Goal: Task Accomplishment & Management: Manage account settings

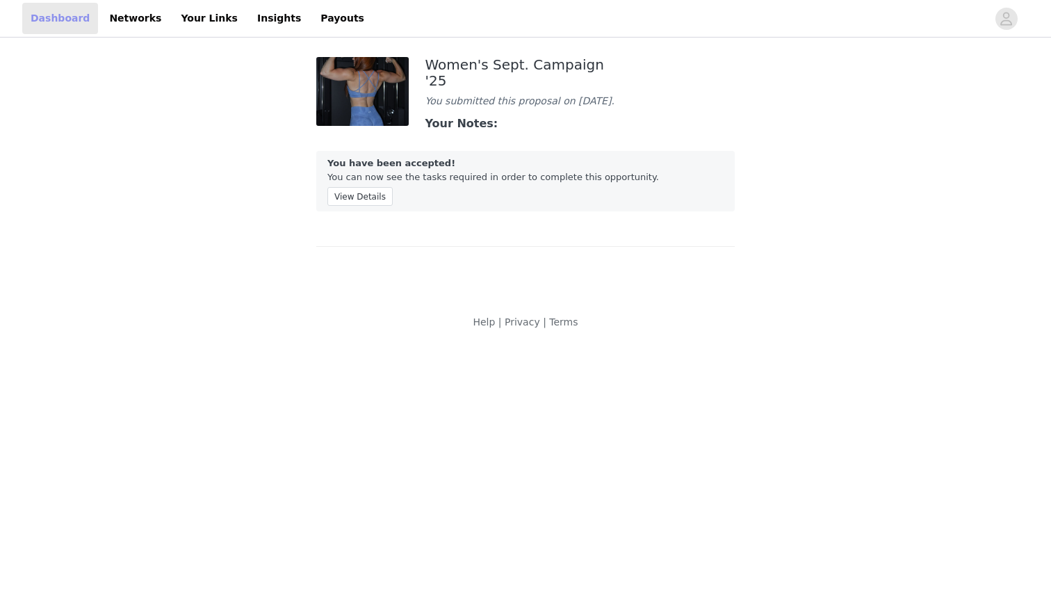
click at [63, 21] on link "Dashboard" at bounding box center [60, 18] width 76 height 31
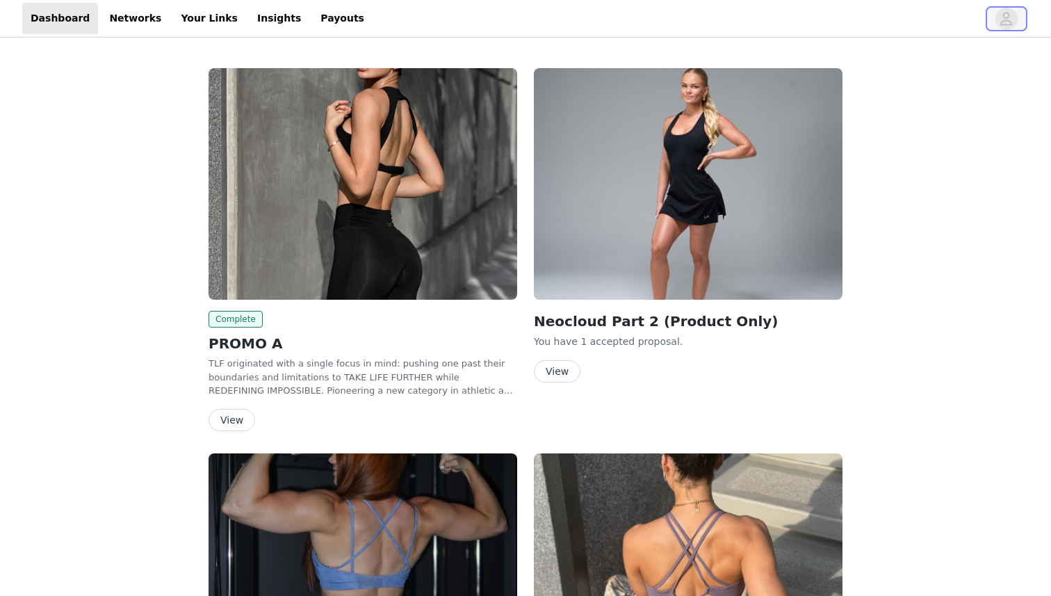
click at [1007, 17] on icon "avatar" at bounding box center [1007, 18] width 12 height 13
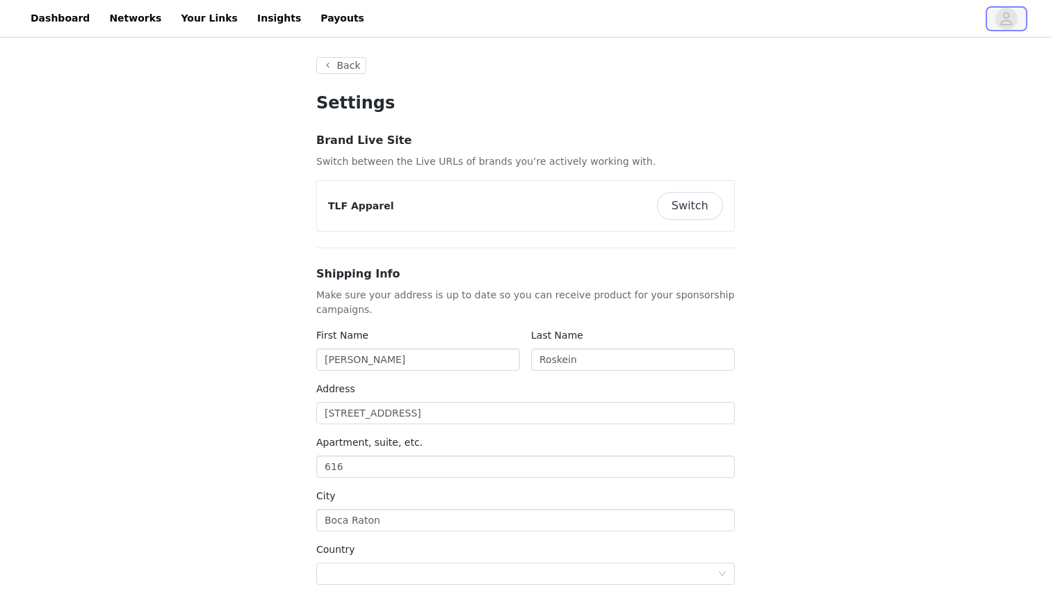
type input "+1 ([GEOGRAPHIC_DATA])"
click at [996, 18] on span "button" at bounding box center [1007, 19] width 22 height 22
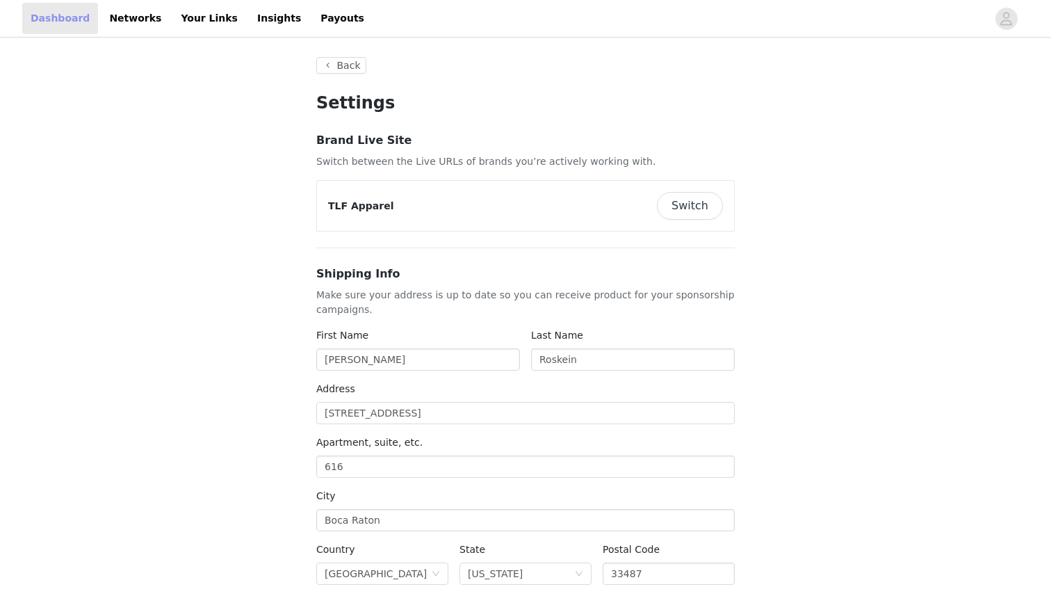
click at [53, 23] on link "Dashboard" at bounding box center [60, 18] width 76 height 31
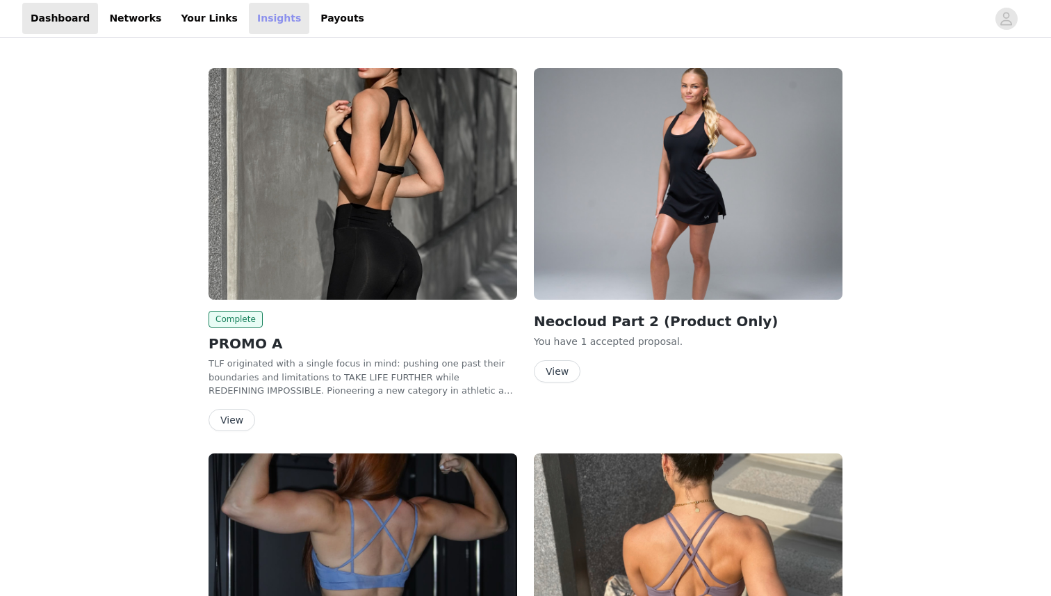
click at [249, 16] on link "Insights" at bounding box center [279, 18] width 60 height 31
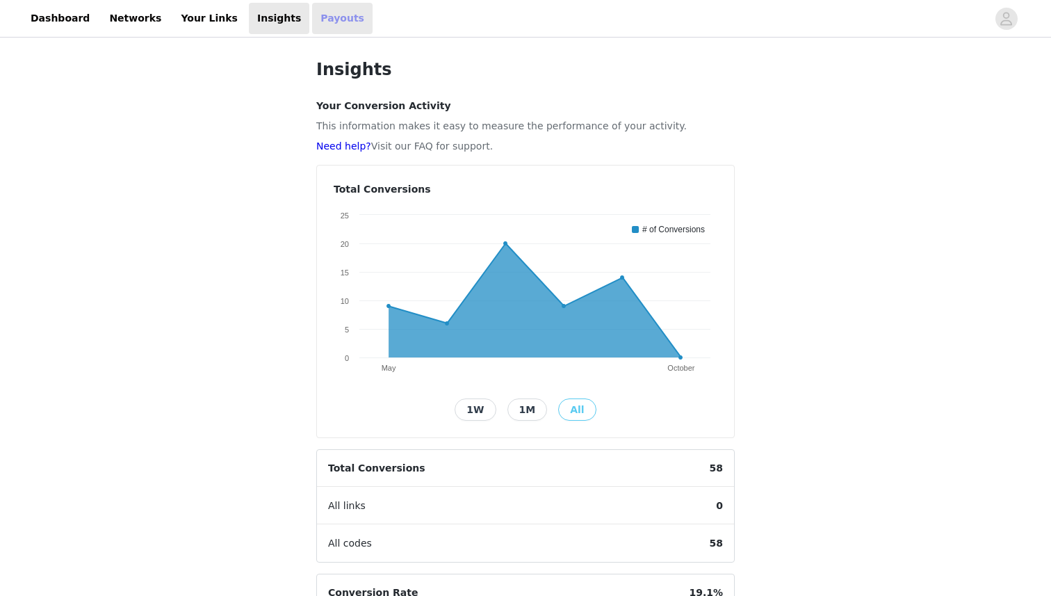
click at [312, 23] on link "Payouts" at bounding box center [342, 18] width 60 height 31
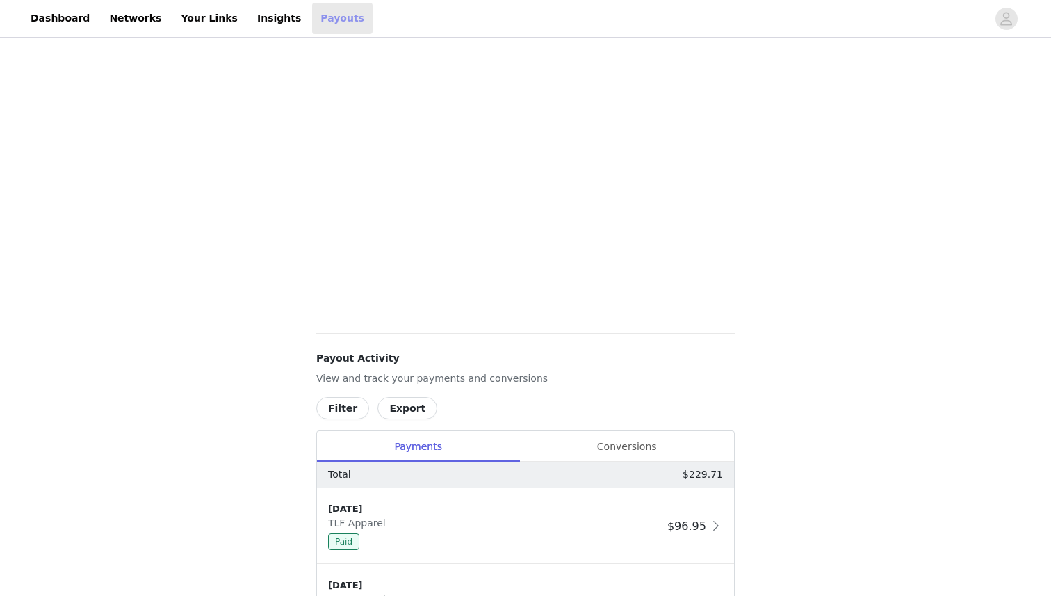
scroll to position [455, 0]
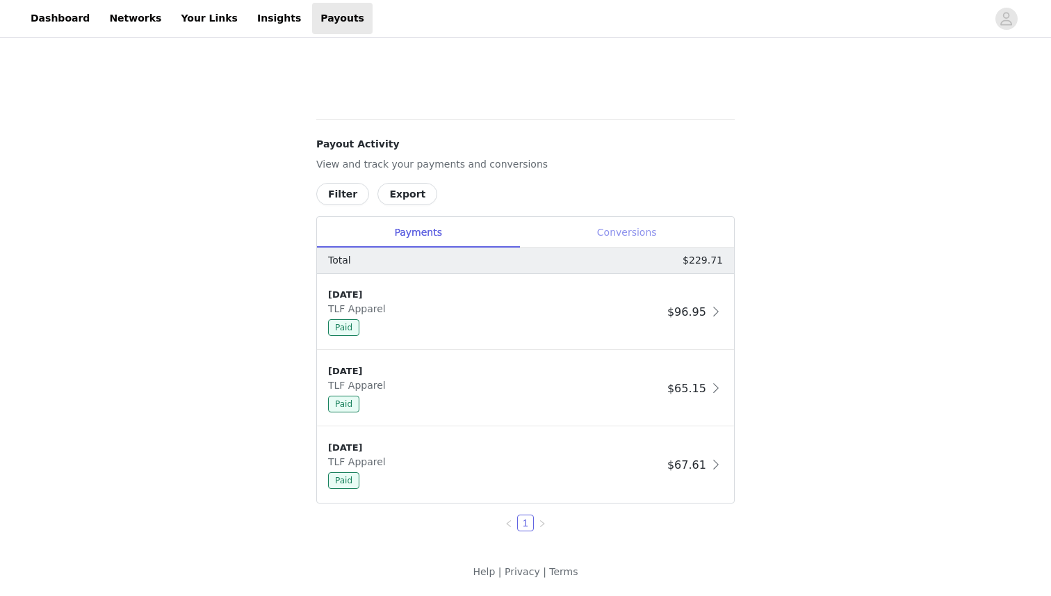
click at [607, 234] on div "Conversions" at bounding box center [626, 232] width 215 height 31
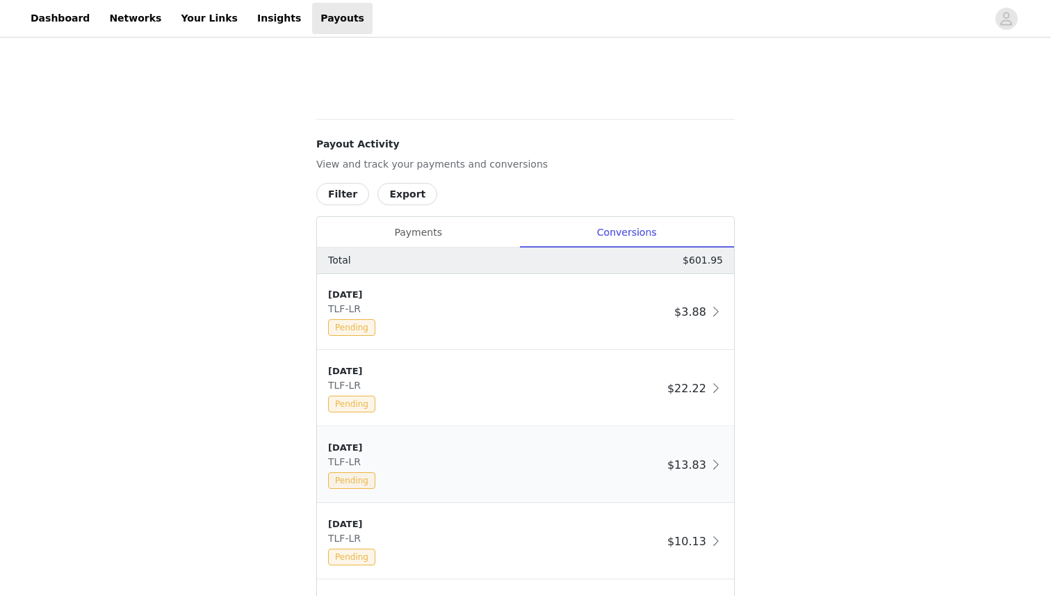
scroll to position [991, 0]
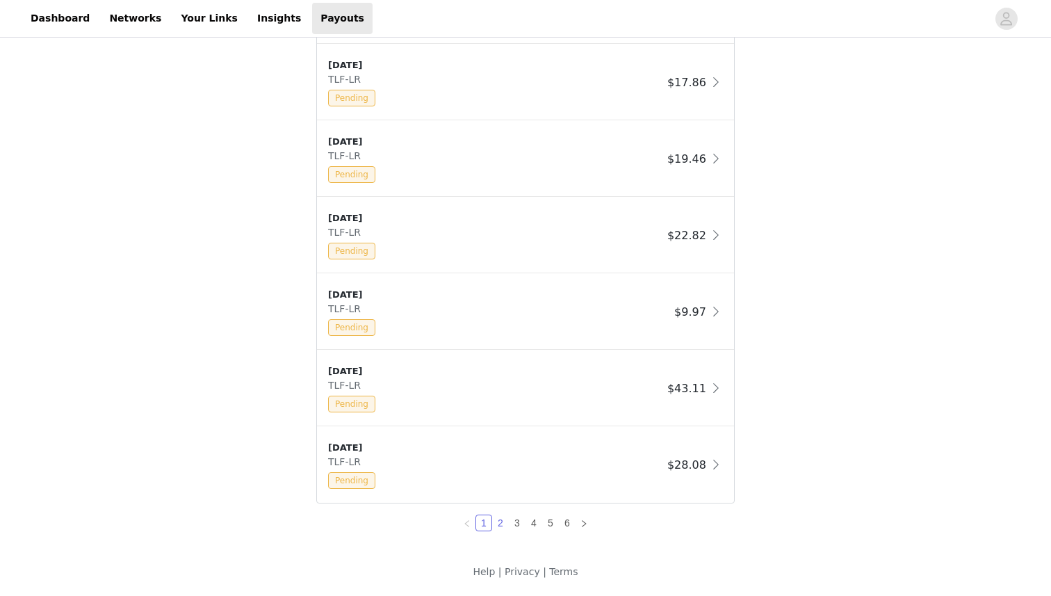
click at [504, 523] on link "2" at bounding box center [500, 522] width 15 height 15
click at [519, 521] on link "3" at bounding box center [517, 522] width 15 height 15
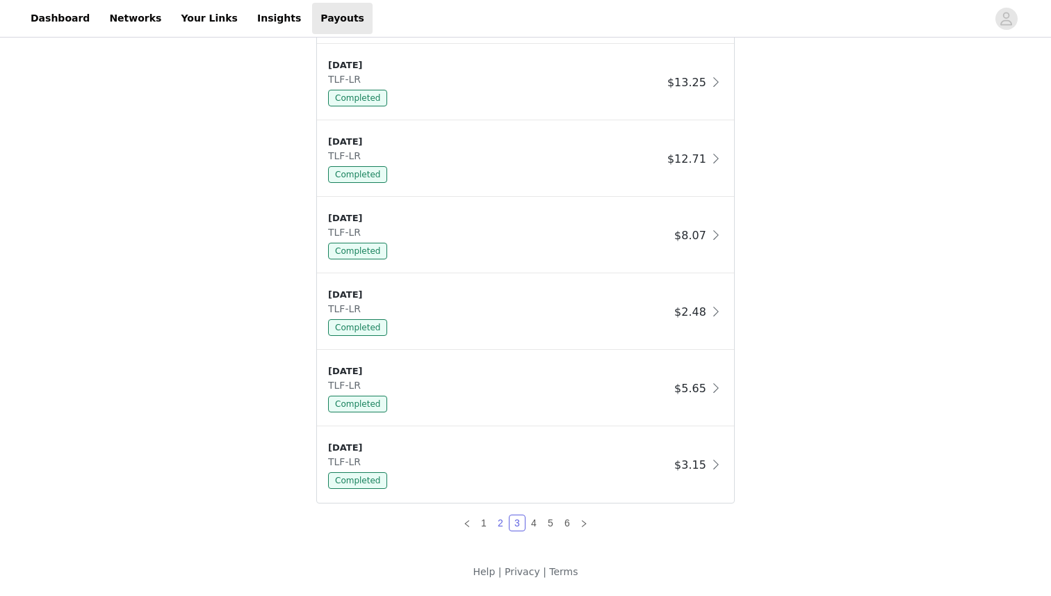
click at [502, 523] on link "2" at bounding box center [500, 522] width 15 height 15
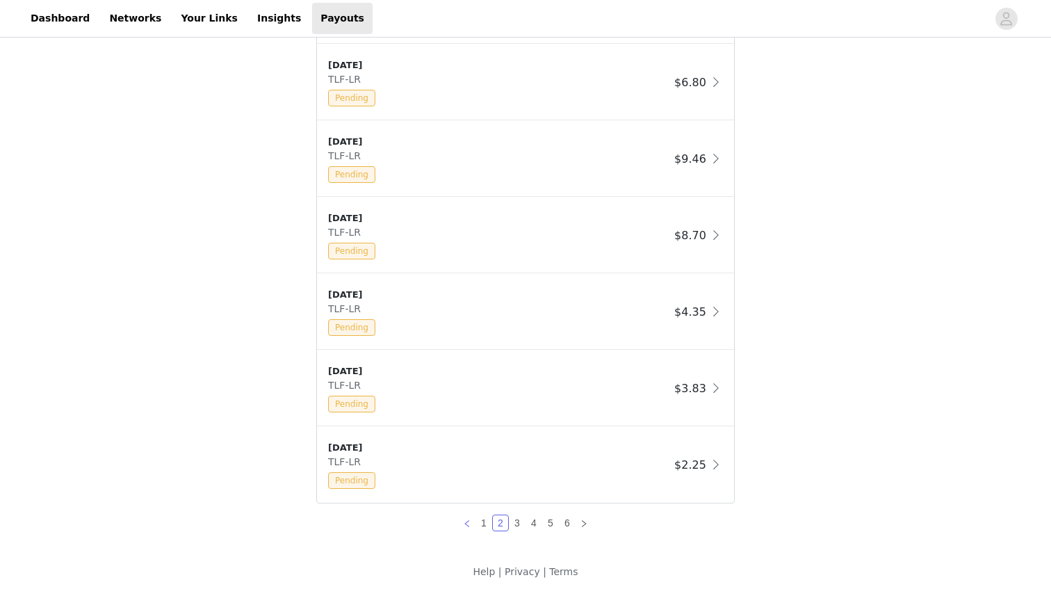
click at [469, 522] on icon "icon: left" at bounding box center [467, 523] width 8 height 8
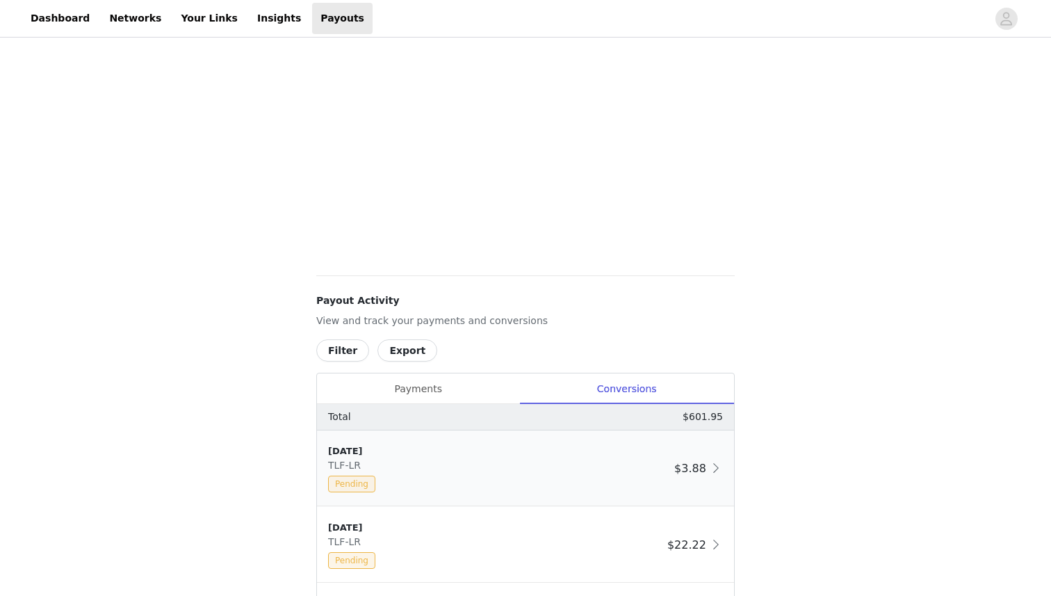
scroll to position [298, 0]
click at [420, 383] on div "Payments" at bounding box center [418, 390] width 202 height 31
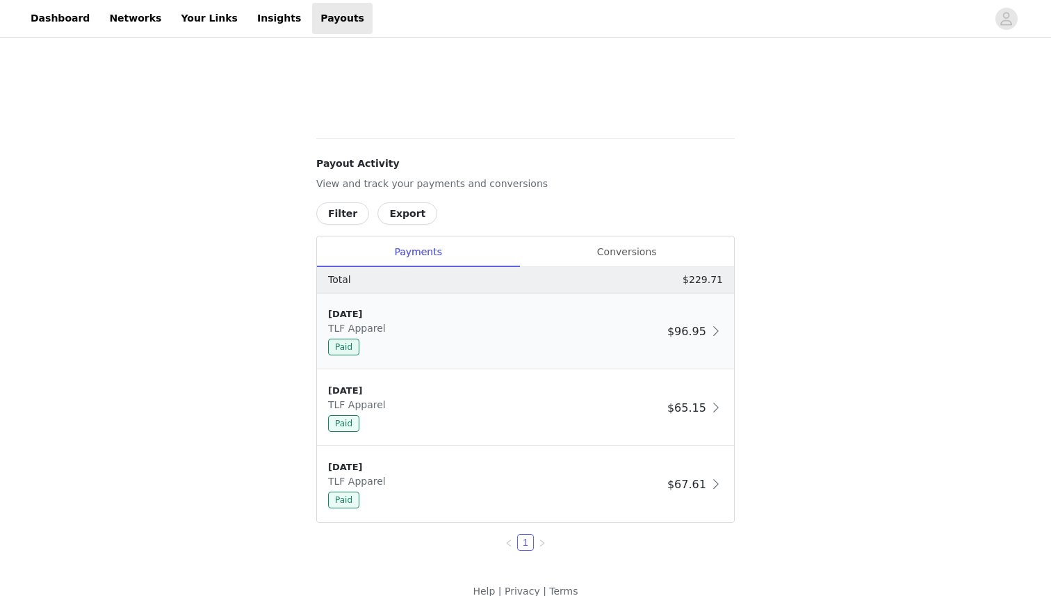
scroll to position [445, 0]
